Goal: Information Seeking & Learning: Learn about a topic

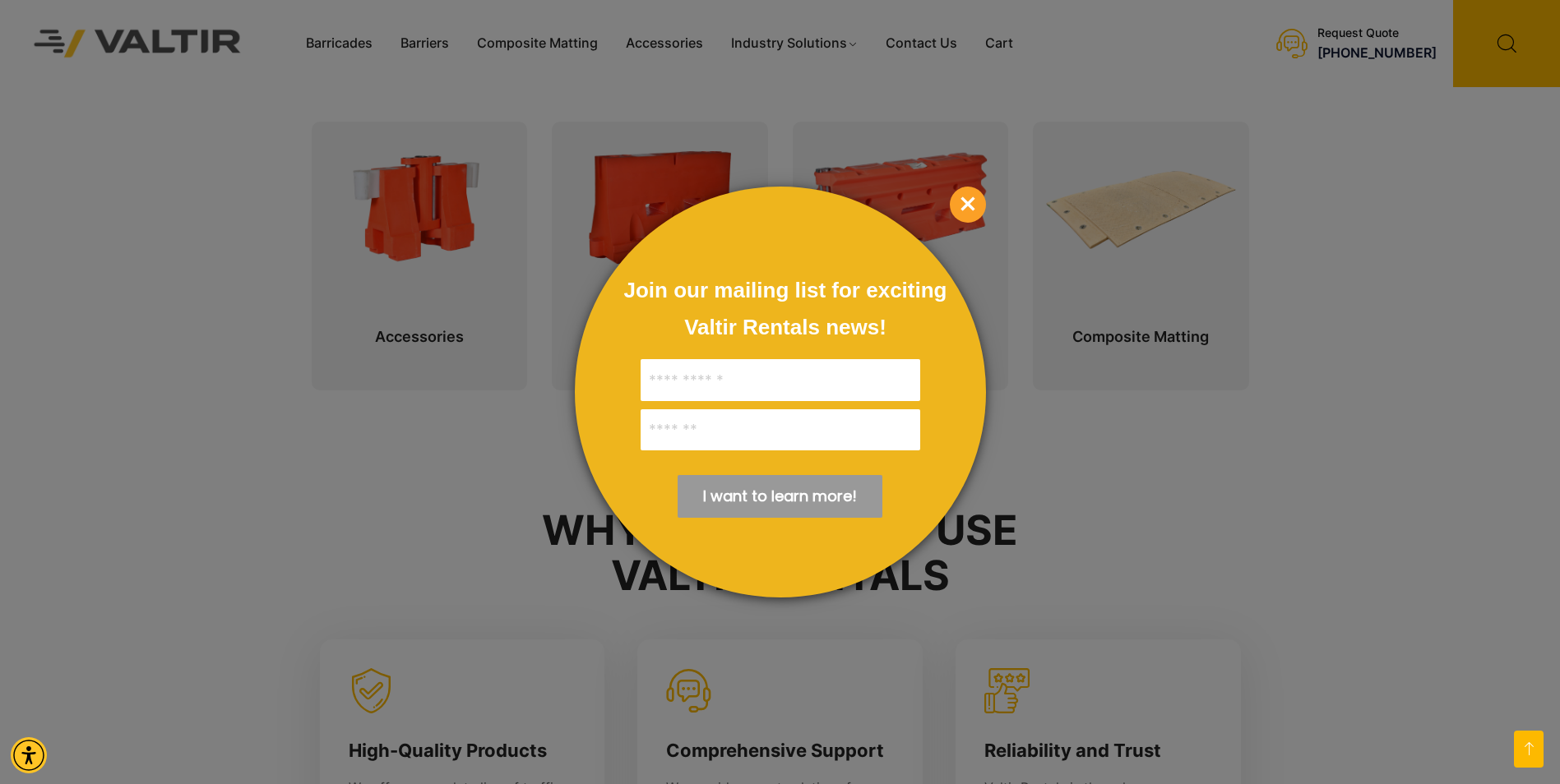
scroll to position [986, 0]
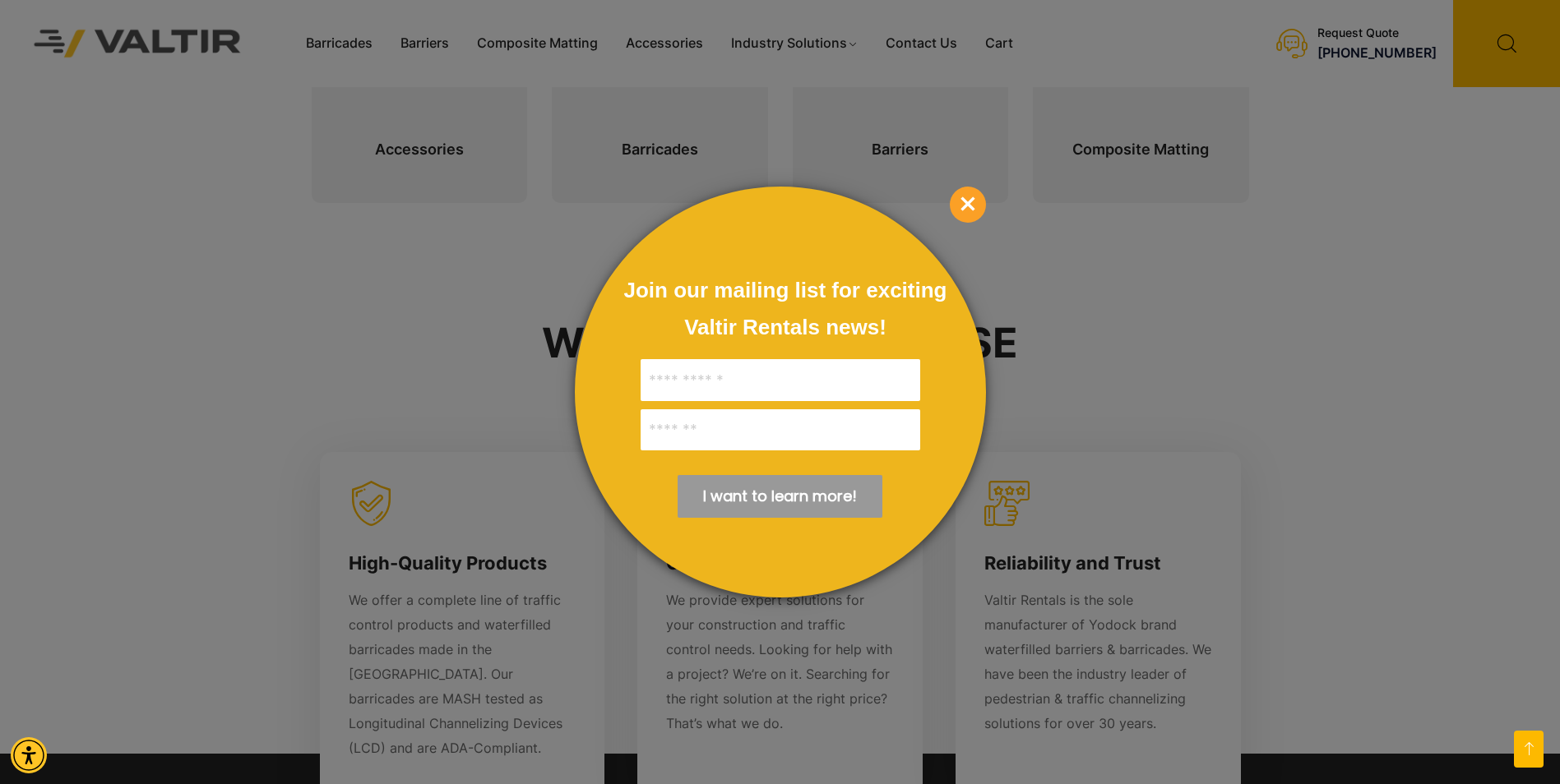
click at [985, 202] on span "×" at bounding box center [968, 204] width 36 height 36
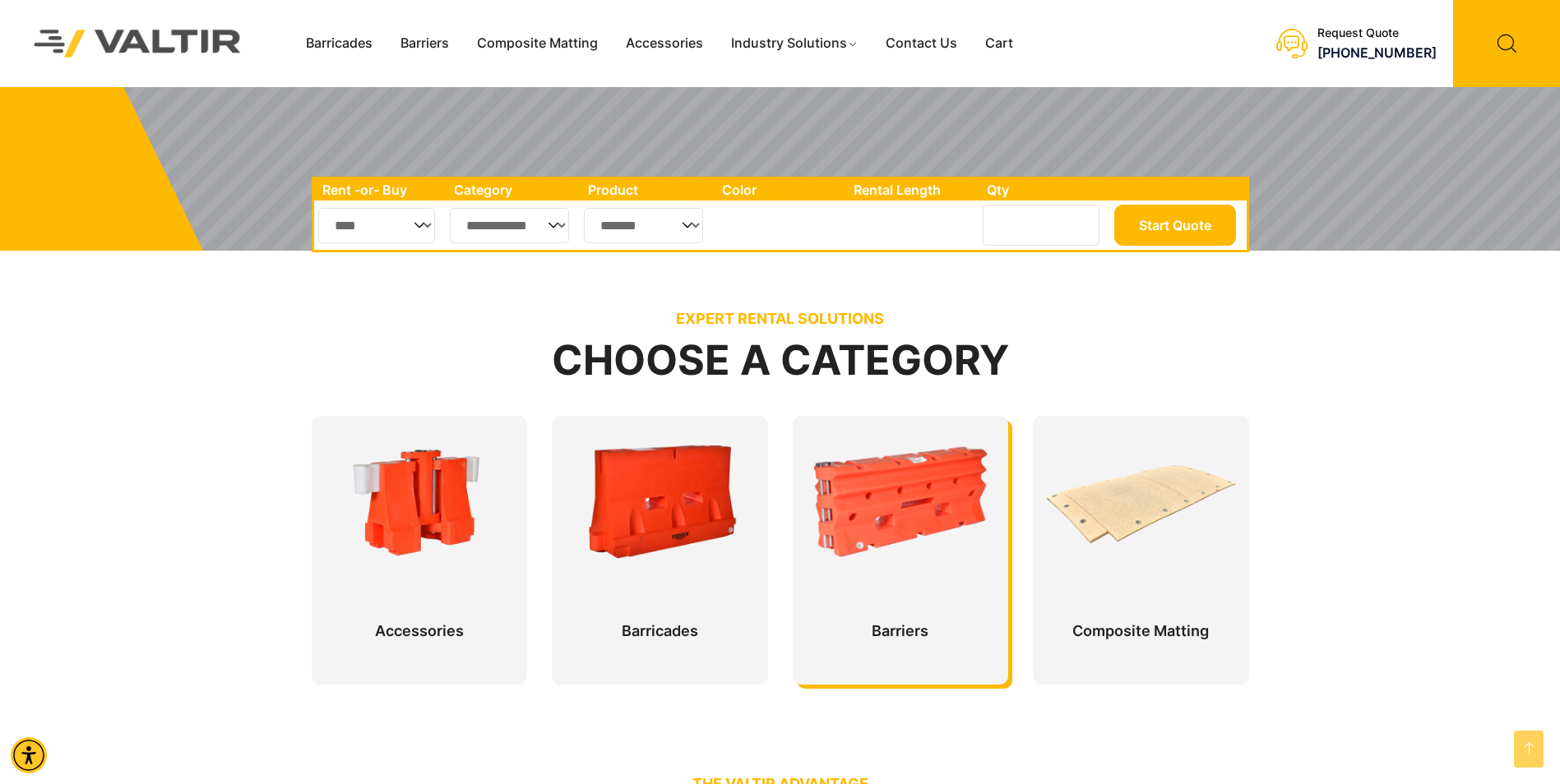
scroll to position [329, 0]
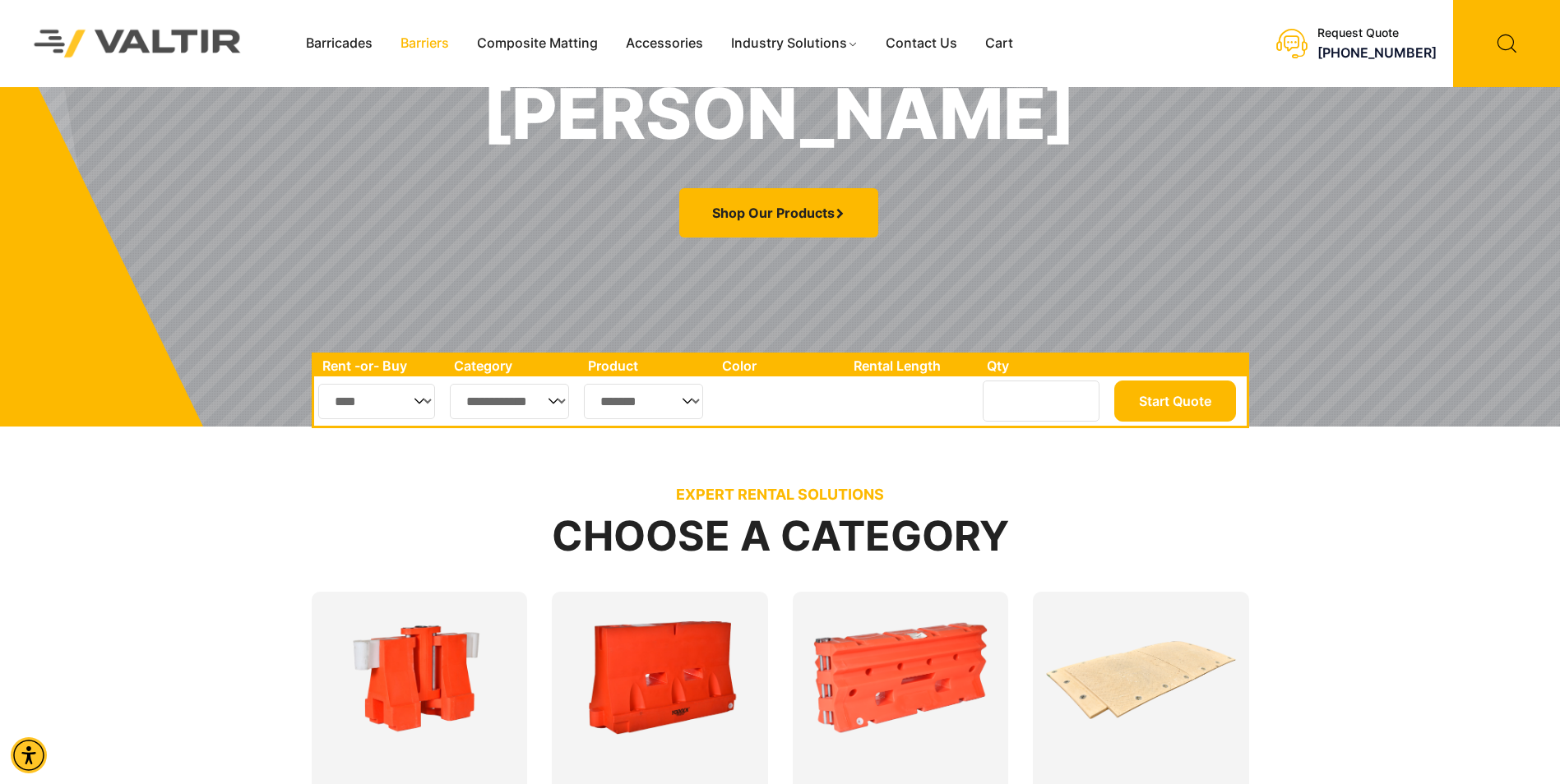
click at [425, 43] on link "Barriers" at bounding box center [425, 44] width 76 height 25
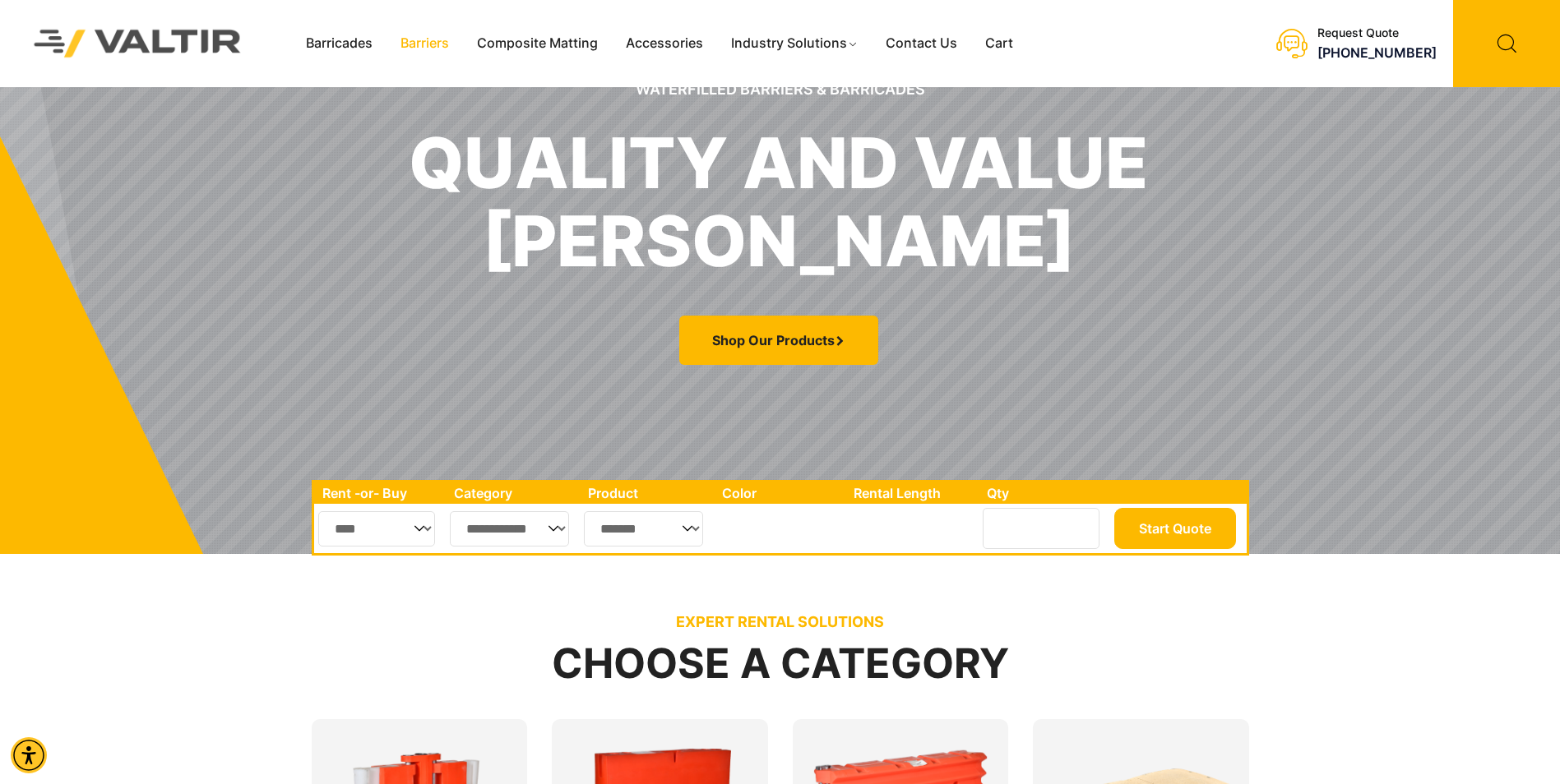
scroll to position [0, 0]
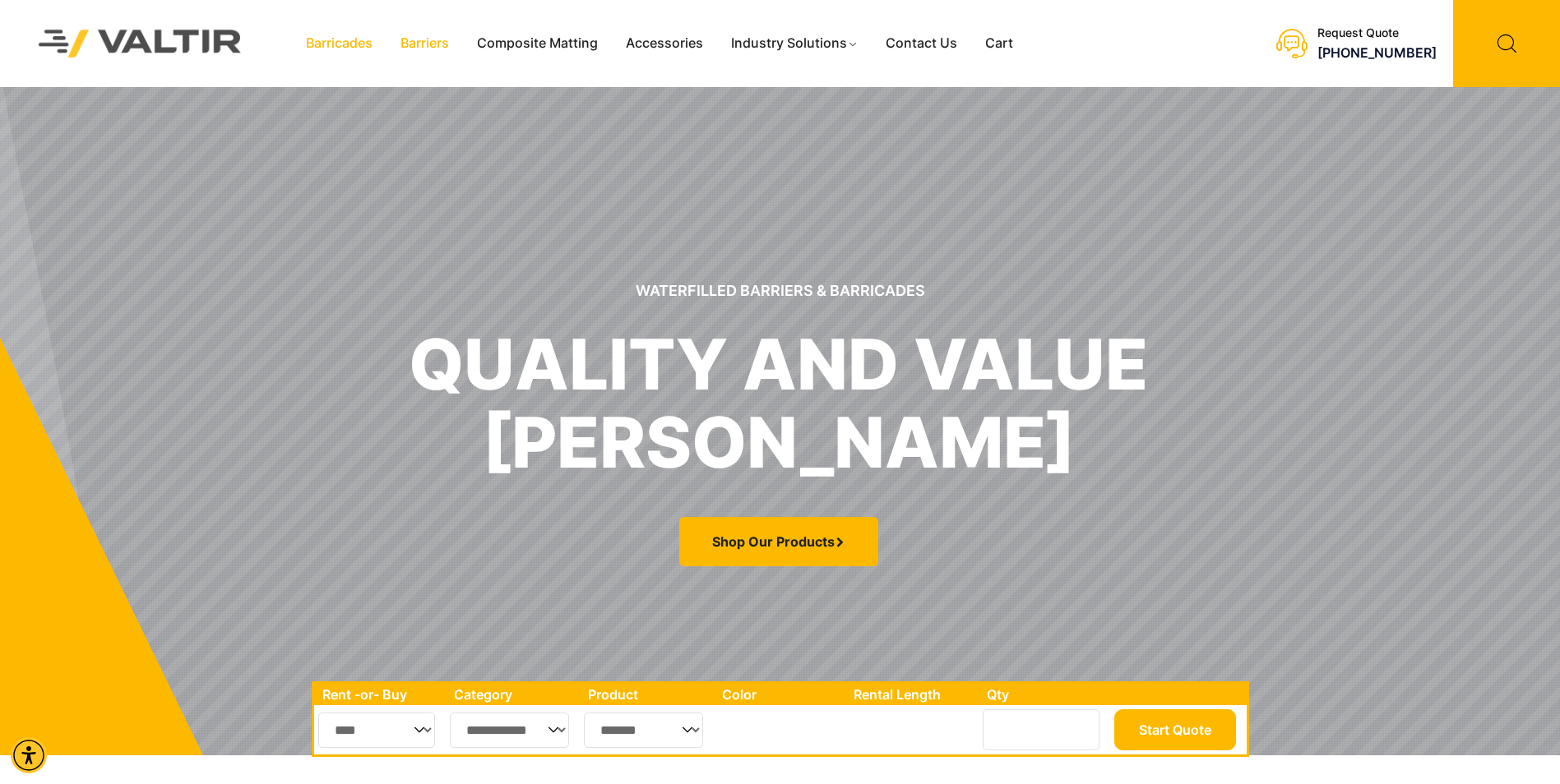
click at [327, 45] on link "Barricades" at bounding box center [339, 44] width 94 height 25
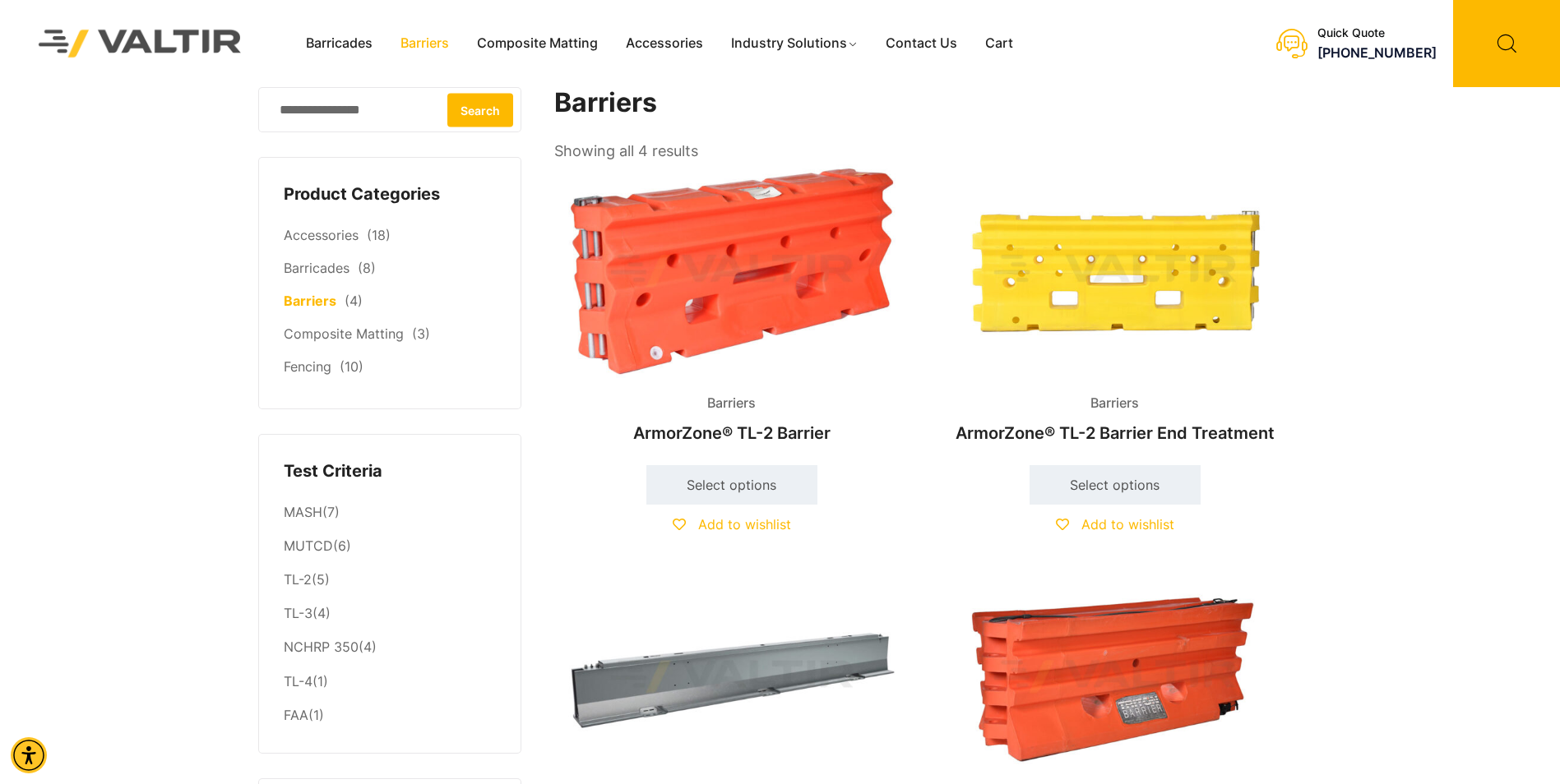
click at [414, 47] on link "Barriers" at bounding box center [425, 44] width 76 height 25
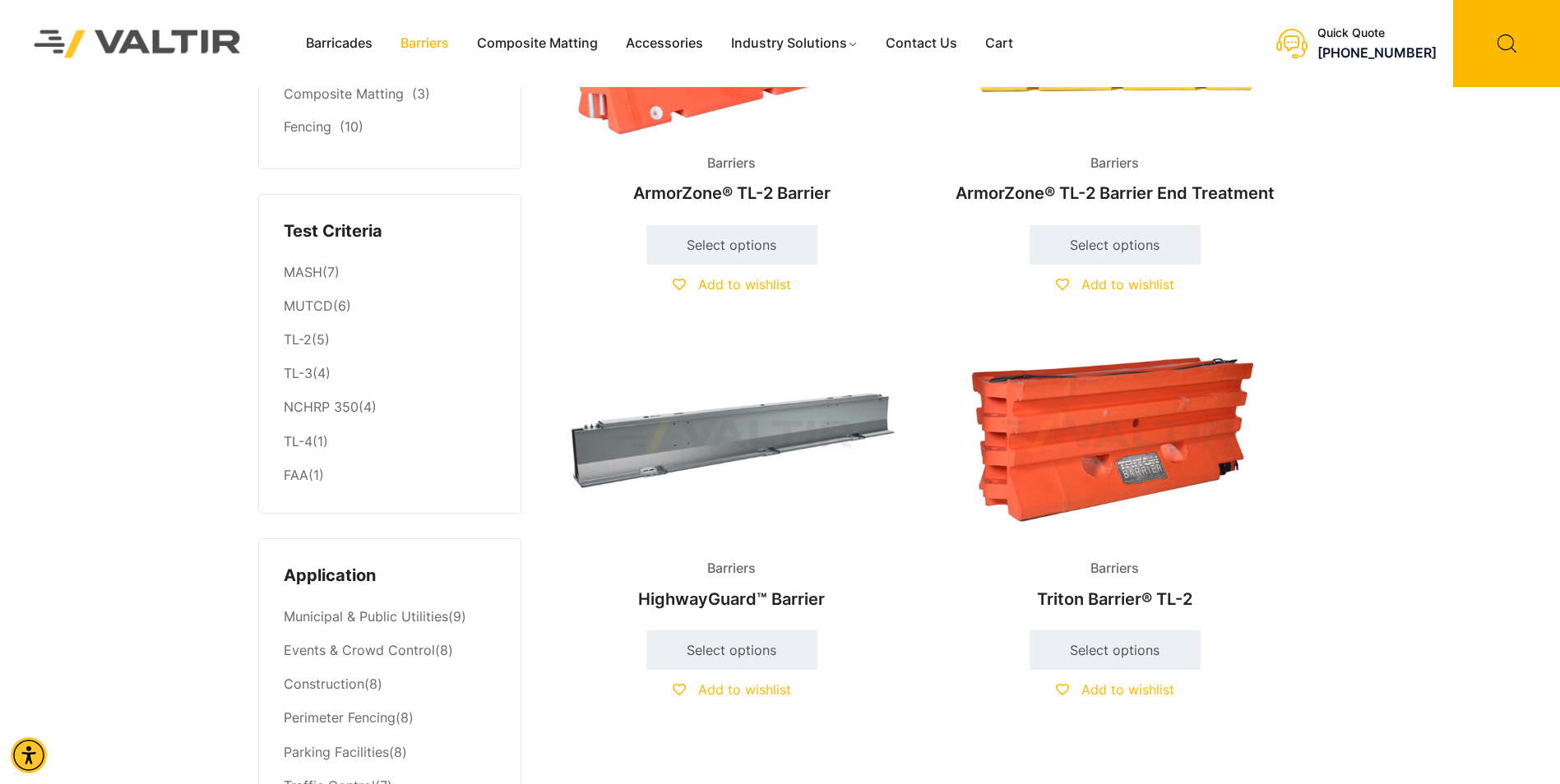
scroll to position [246, 0]
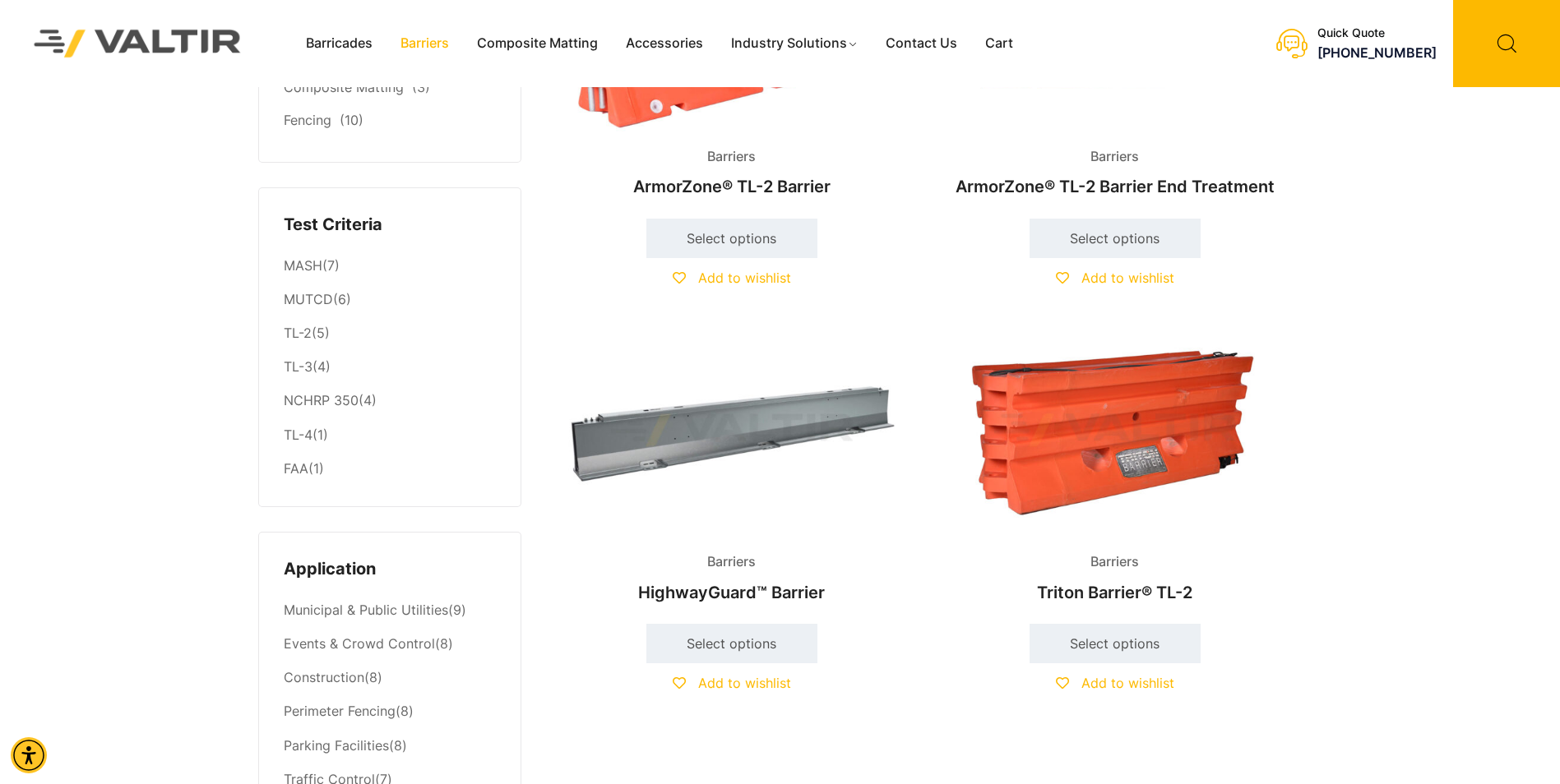
click at [768, 460] on img at bounding box center [731, 429] width 355 height 212
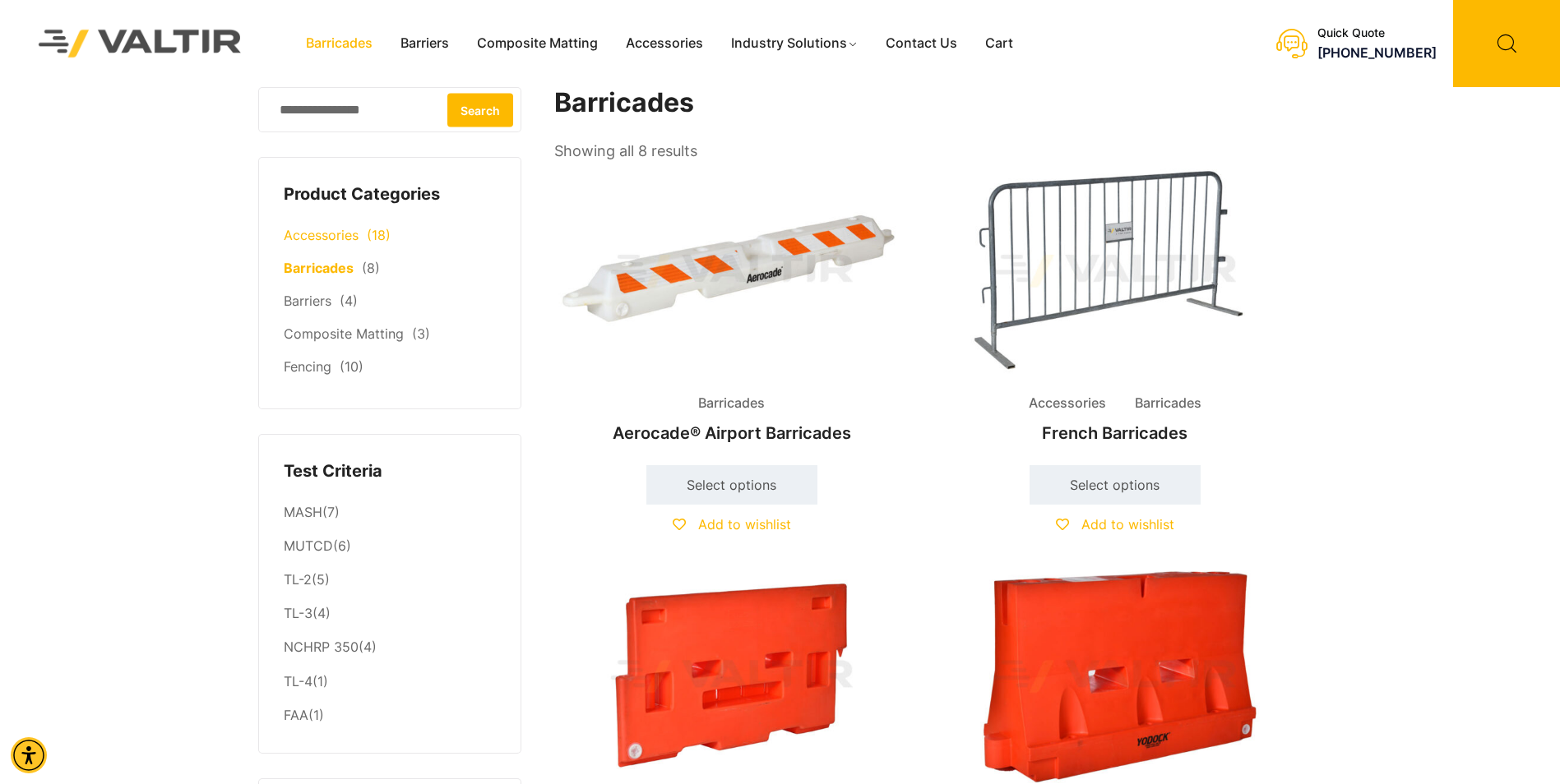
click at [345, 231] on link "Accessories" at bounding box center [321, 235] width 75 height 16
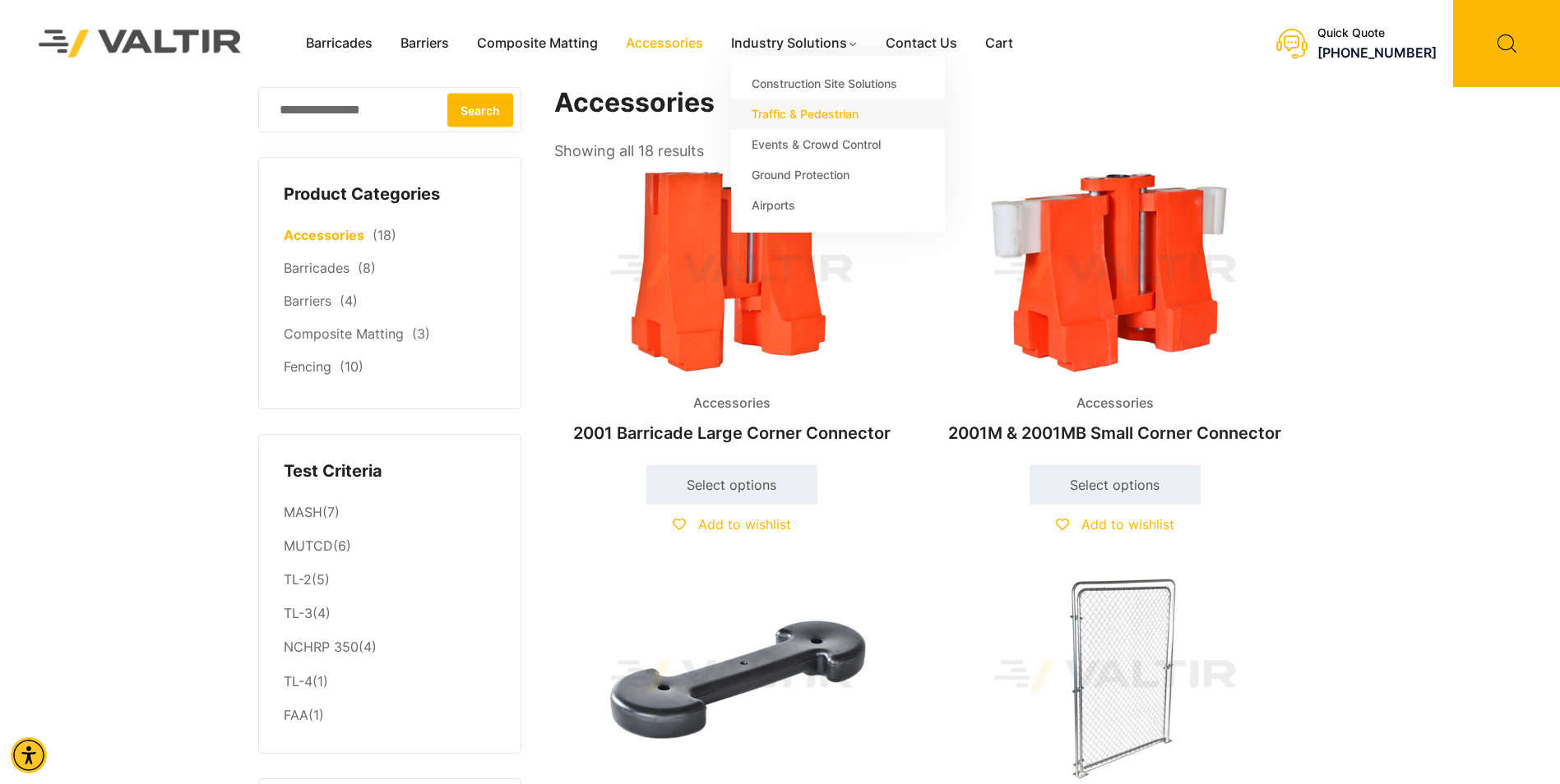
click at [800, 115] on link "Traffic & Pedestrian" at bounding box center [838, 114] width 213 height 30
